Goal: Task Accomplishment & Management: Manage account settings

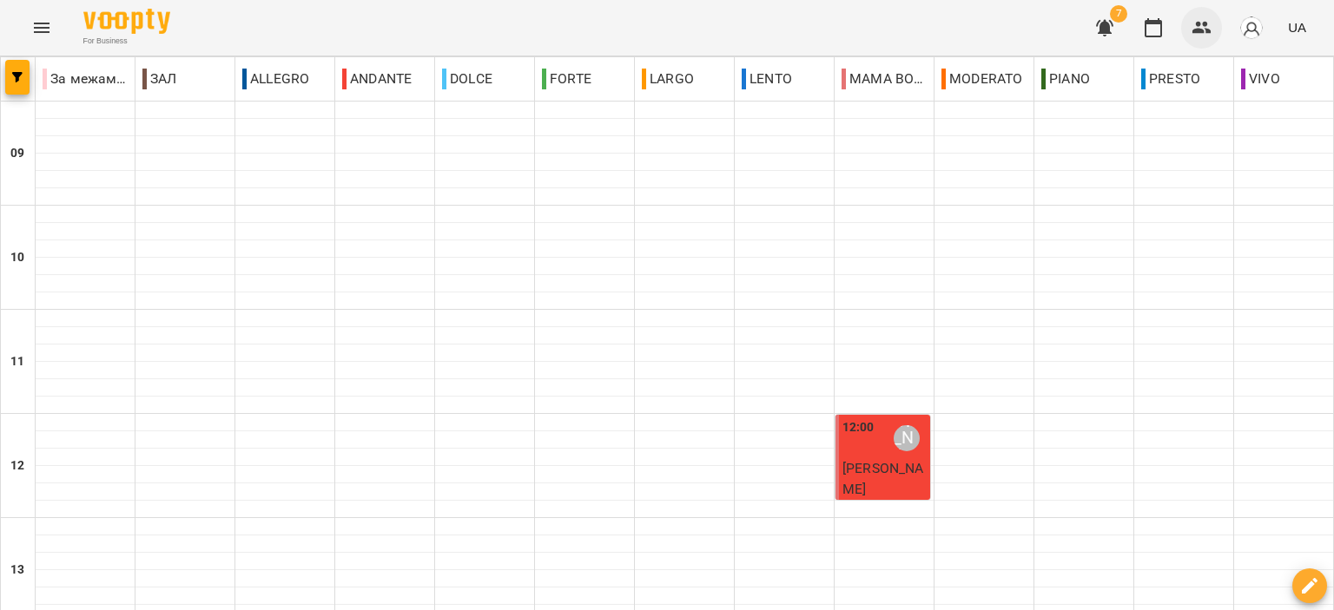
click at [1198, 30] on icon "button" at bounding box center [1201, 28] width 19 height 12
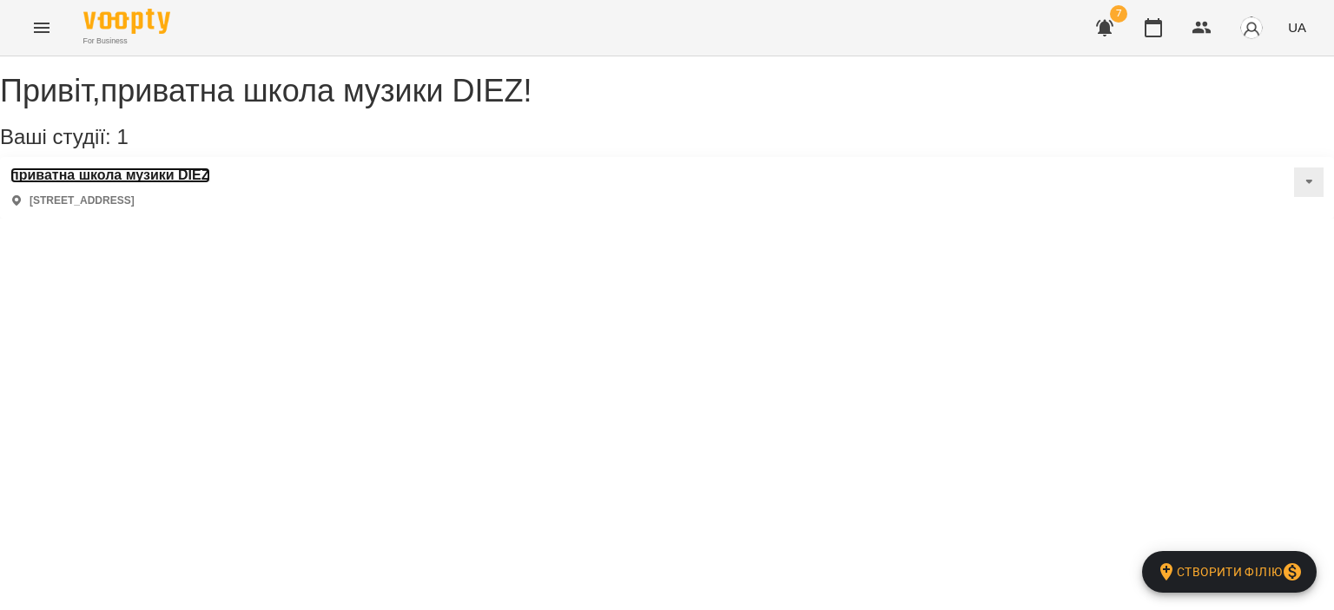
click at [178, 183] on h3 "приватна школа музики DIEZ" at bounding box center [110, 176] width 200 height 16
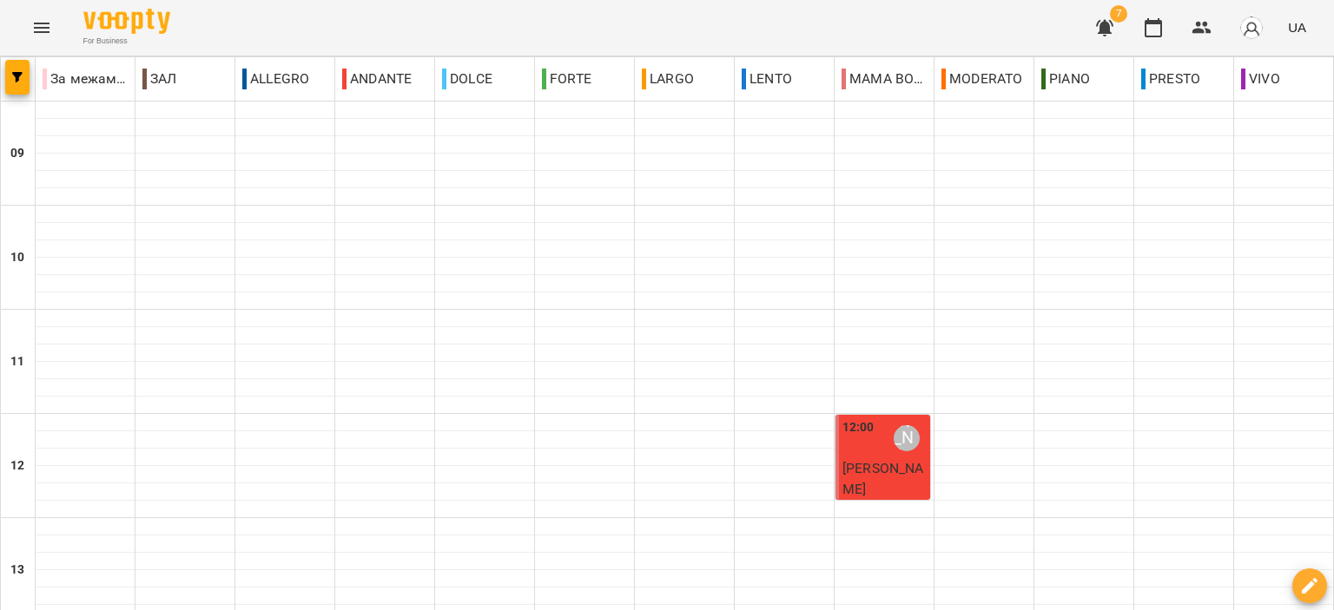
scroll to position [683, 0]
click at [1105, 33] on icon "button" at bounding box center [1104, 28] width 17 height 16
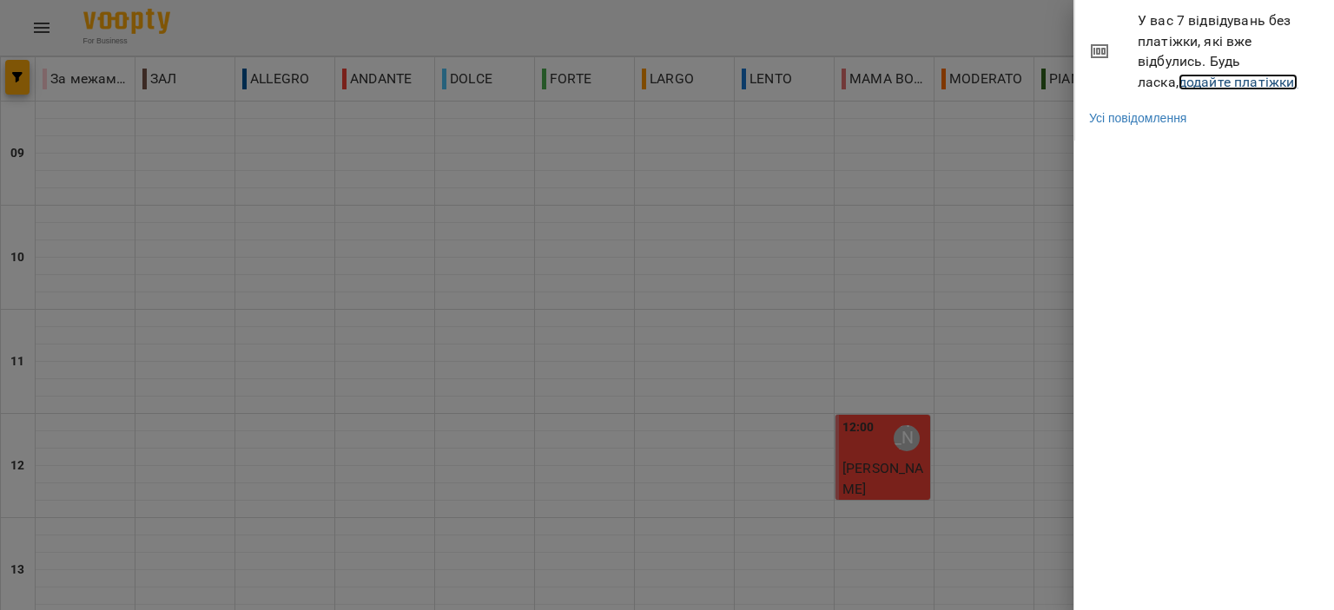
click at [1189, 82] on link "додайте платіжки!" at bounding box center [1238, 82] width 120 height 16
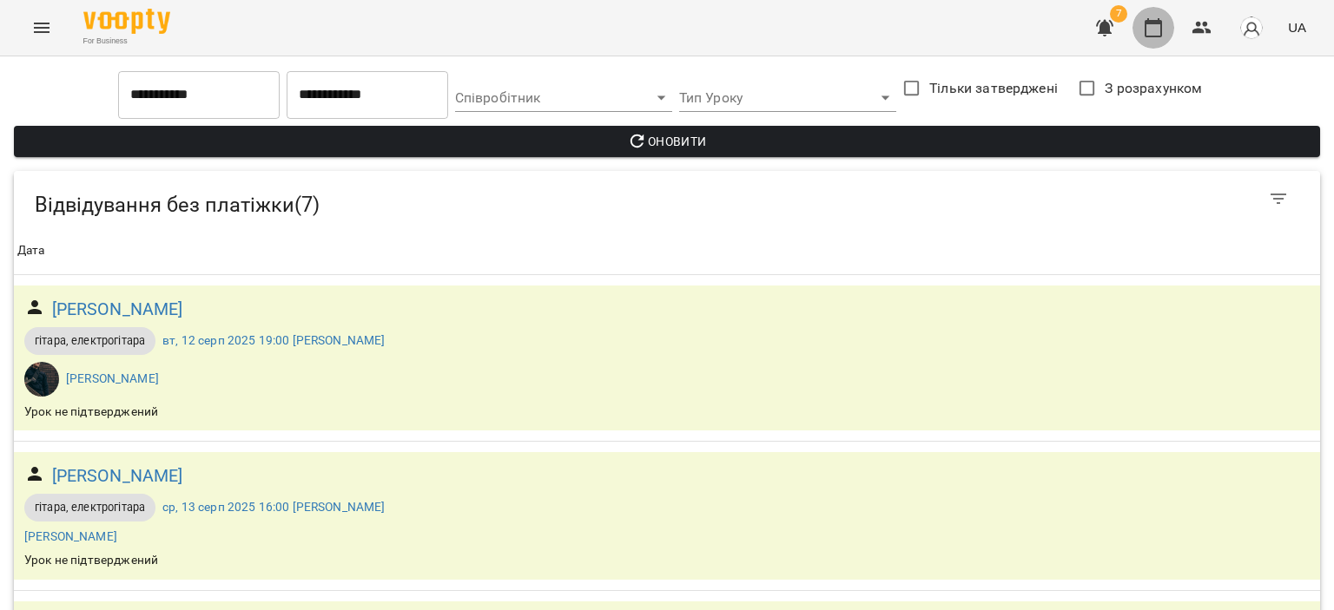
click at [1154, 34] on icon "button" at bounding box center [1153, 27] width 21 height 21
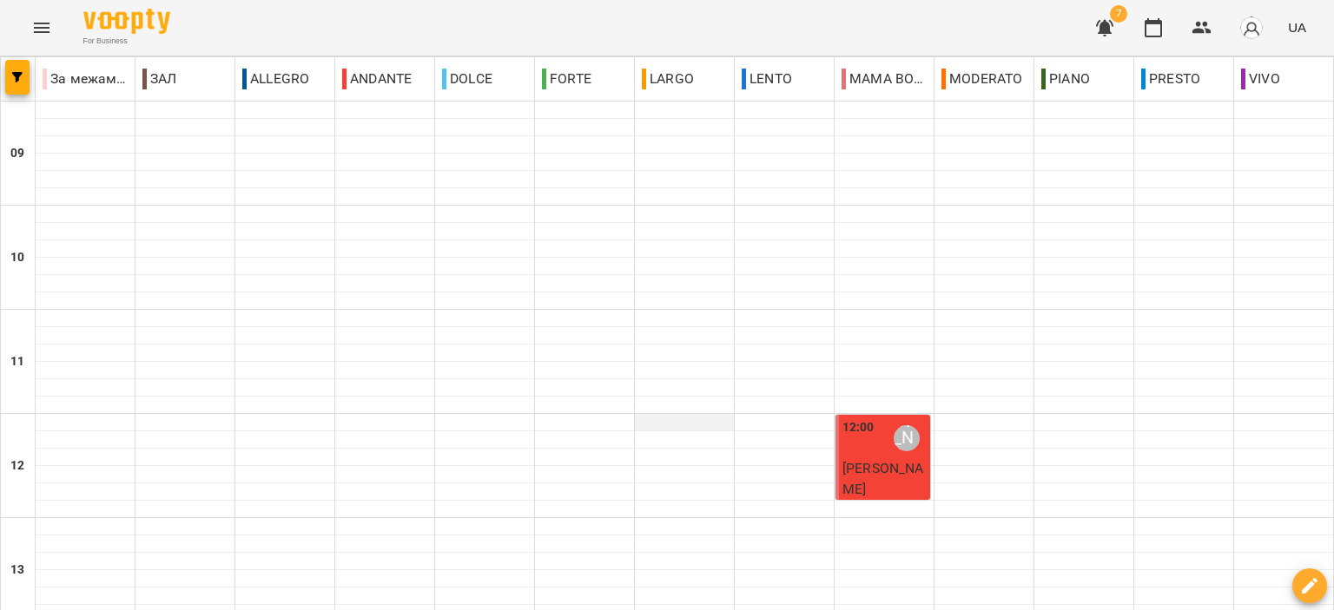
scroll to position [856, 0]
